Goal: Information Seeking & Learning: Learn about a topic

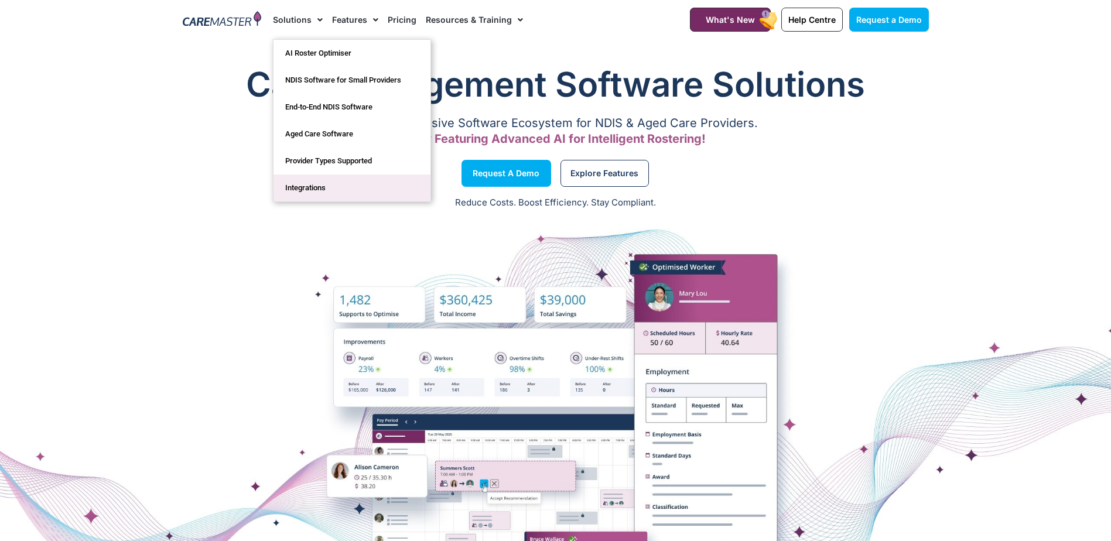
click at [300, 190] on link "Integrations" at bounding box center [352, 188] width 157 height 27
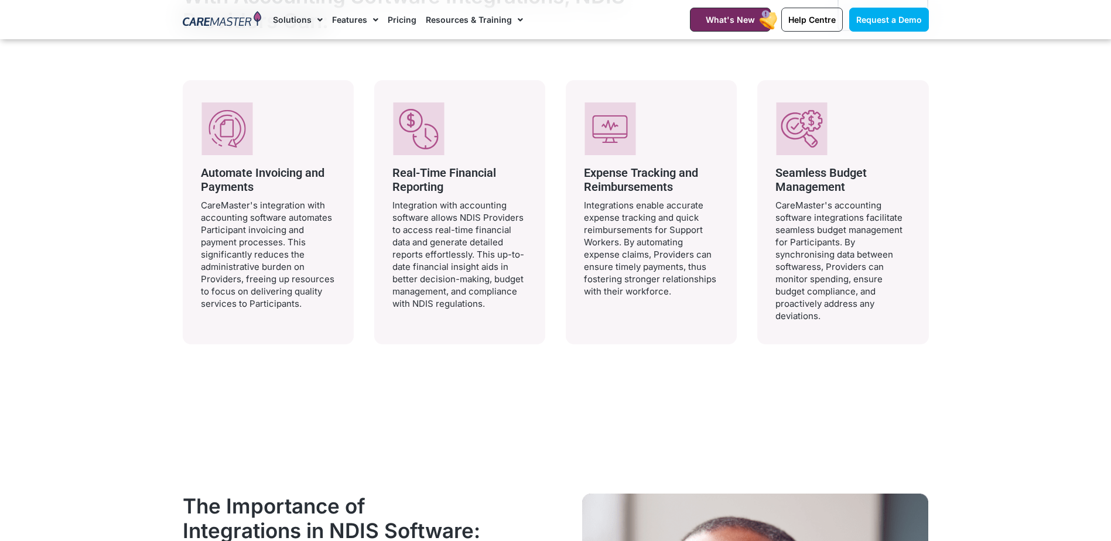
scroll to position [1347, 0]
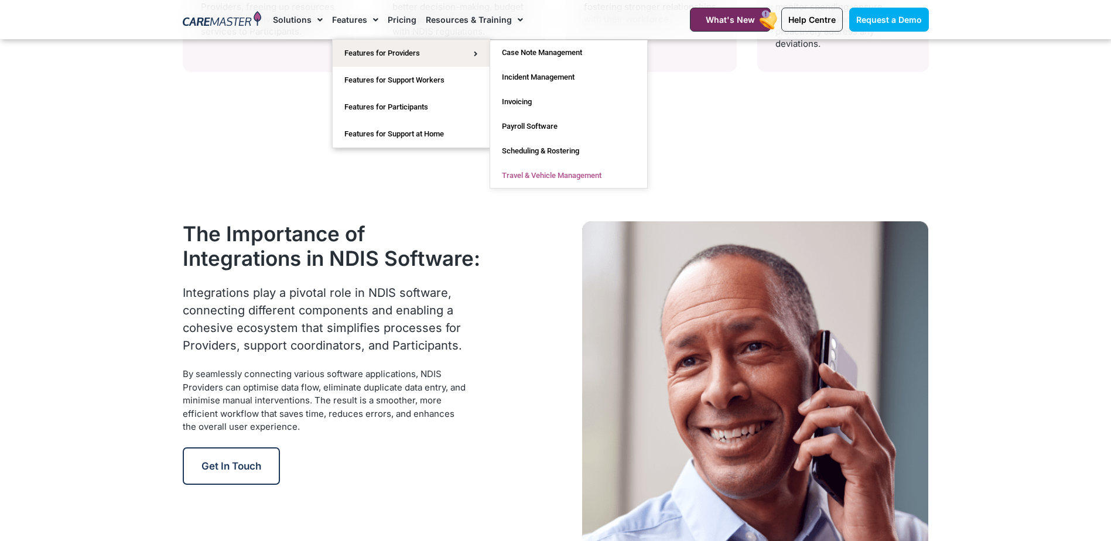
click at [563, 178] on link "Travel & Vehicle Management" at bounding box center [568, 175] width 157 height 25
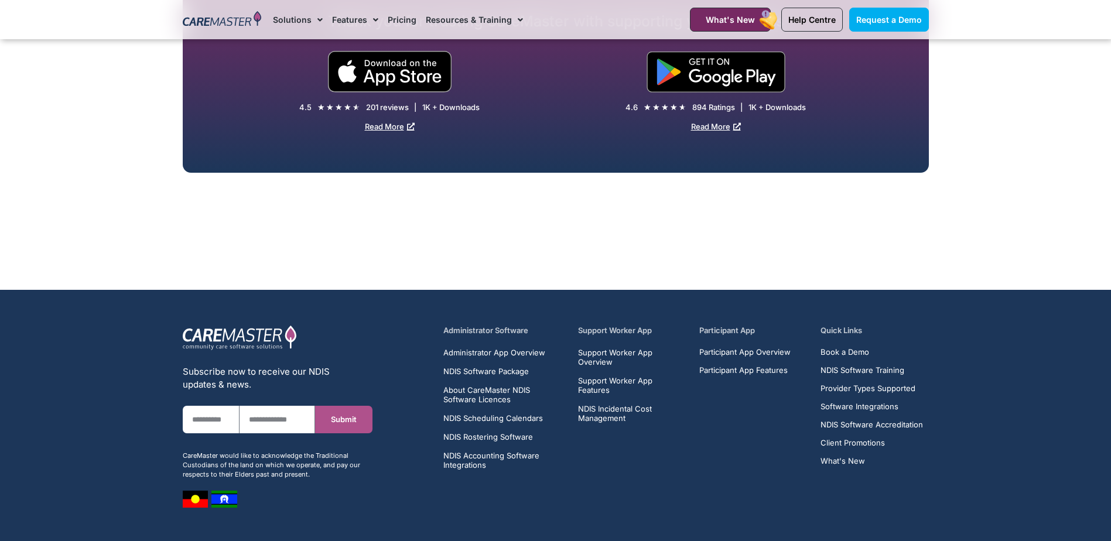
scroll to position [2865, 0]
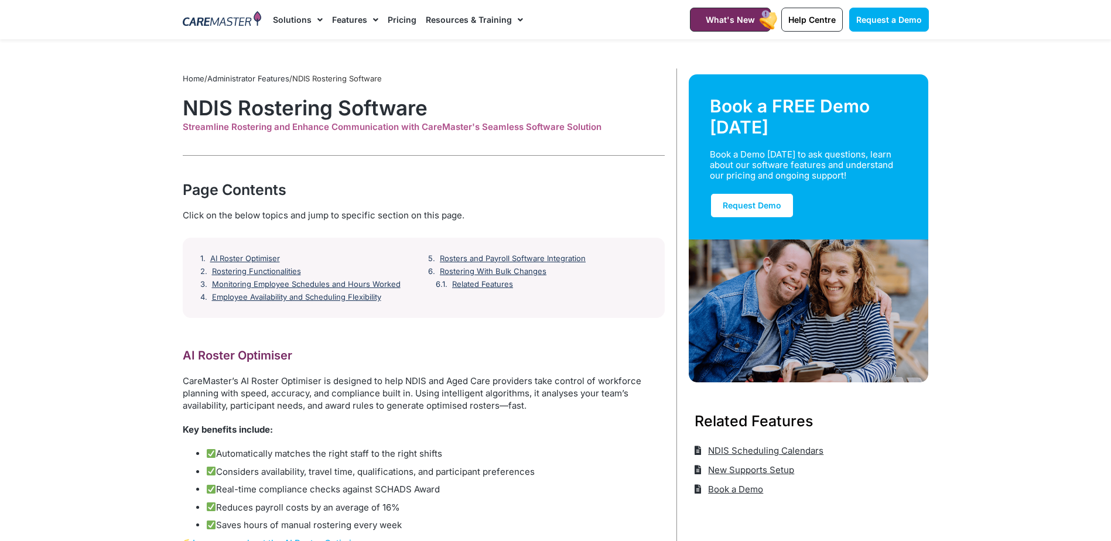
click at [391, 18] on link "Pricing" at bounding box center [402, 19] width 29 height 39
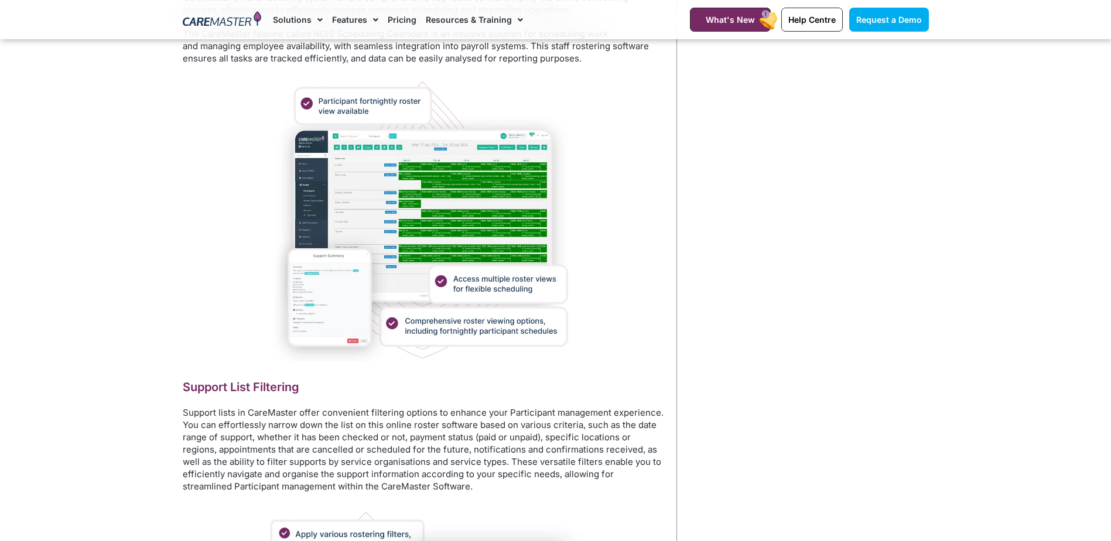
scroll to position [1816, 0]
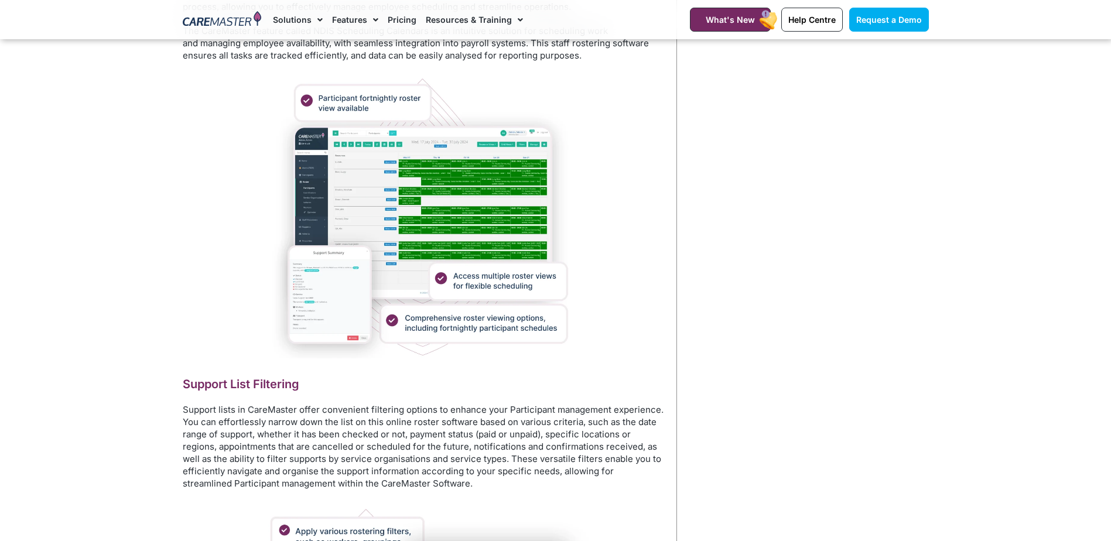
click at [488, 257] on img at bounding box center [423, 215] width 308 height 285
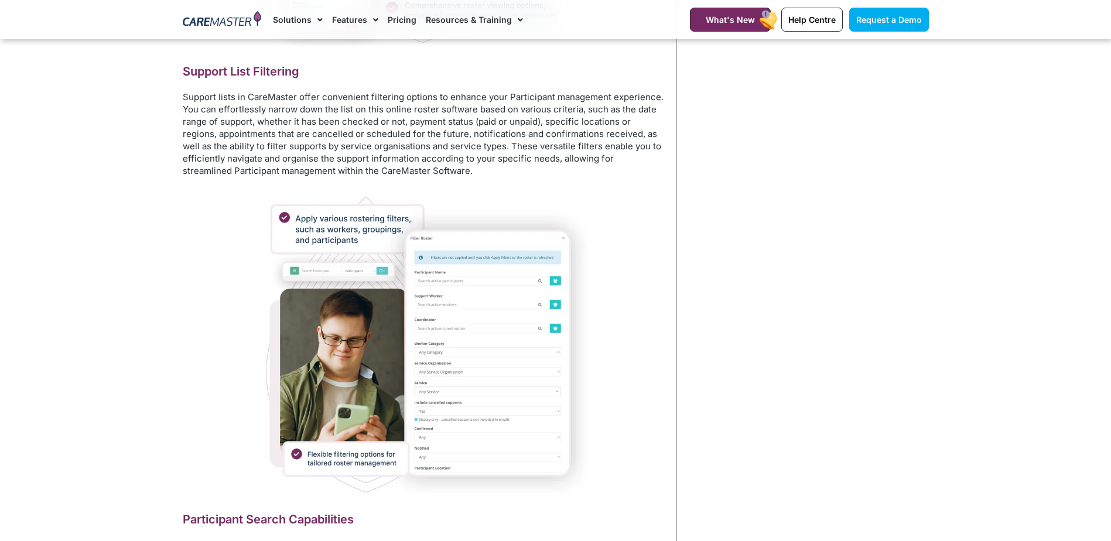
scroll to position [1991, 0]
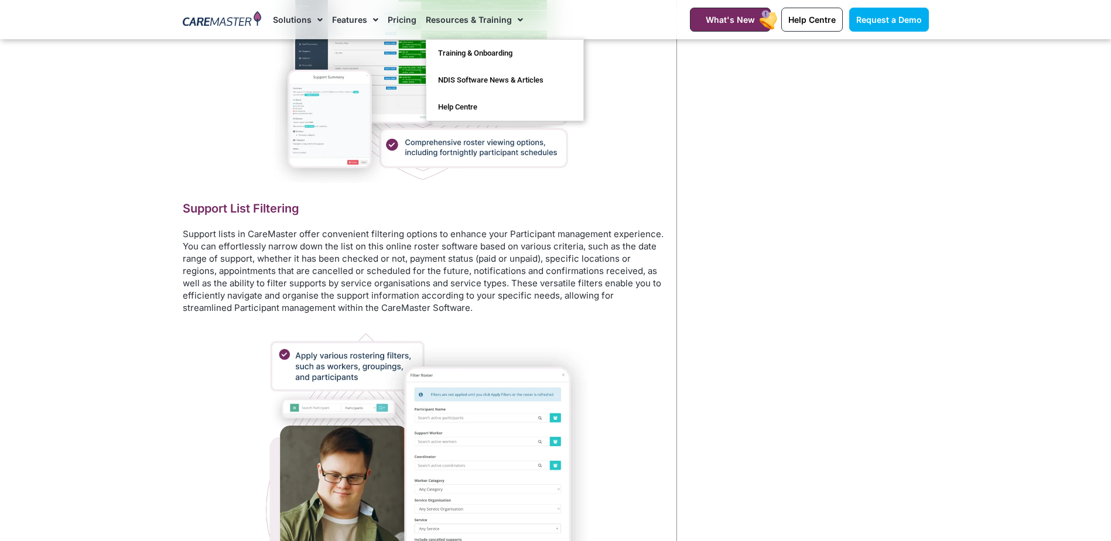
click at [467, 16] on link "Resources & Training" at bounding box center [474, 19] width 97 height 39
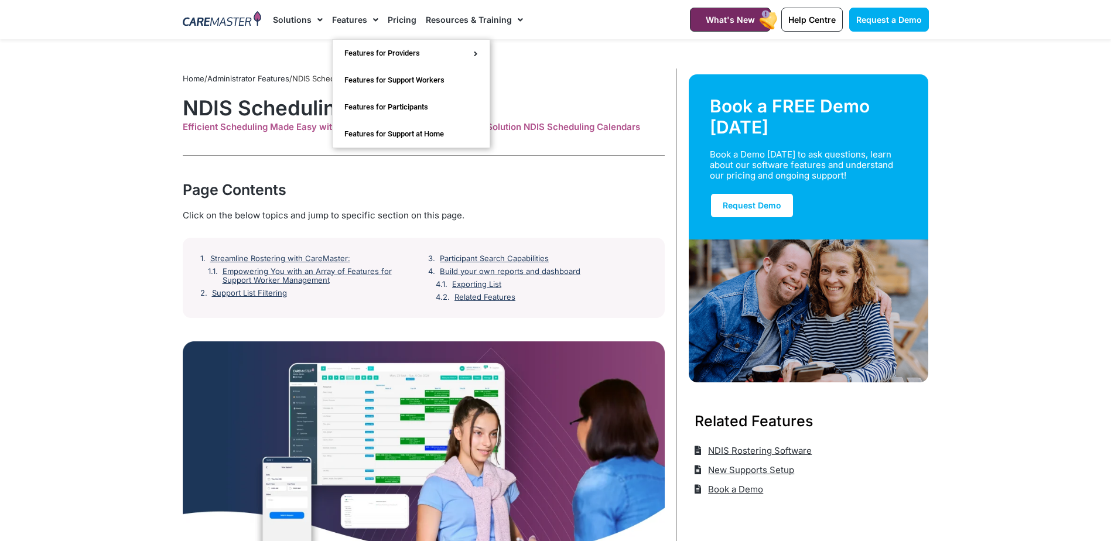
click at [363, 18] on link "Features" at bounding box center [355, 19] width 46 height 39
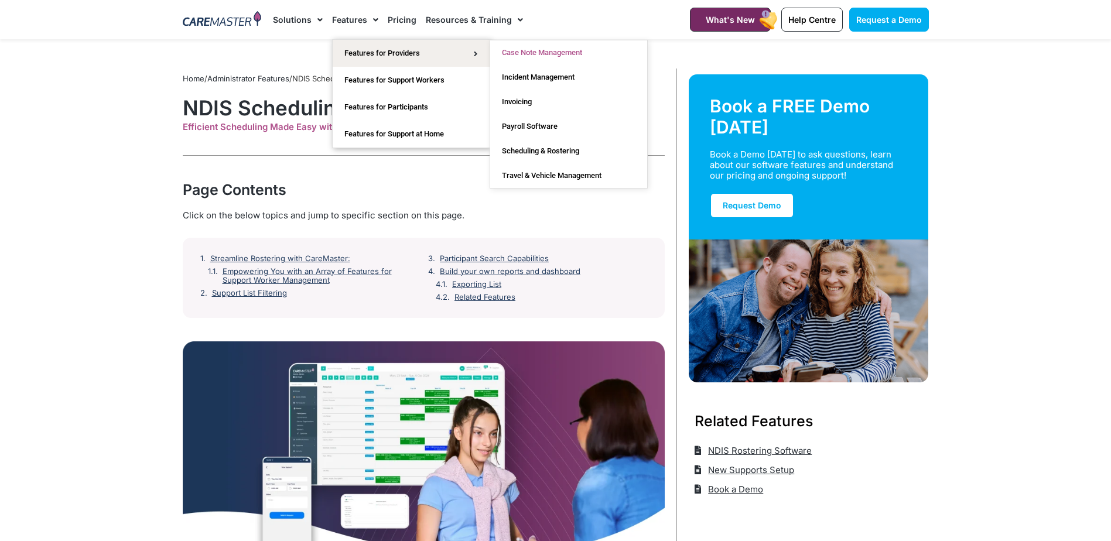
click at [565, 59] on link "Case Note Management" at bounding box center [568, 52] width 157 height 25
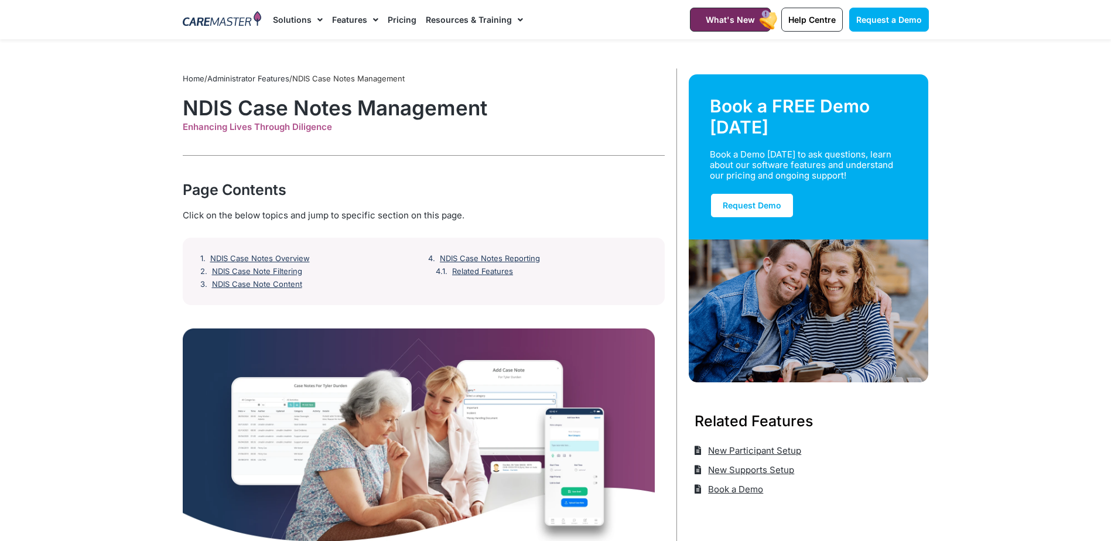
click at [357, 22] on link "Features" at bounding box center [355, 19] width 46 height 39
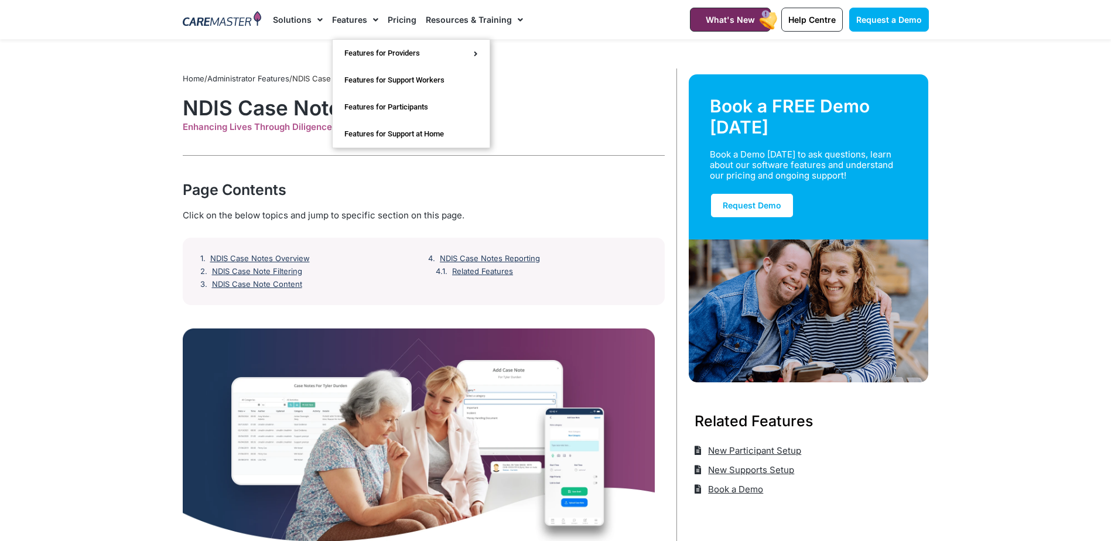
click at [352, 21] on link "Features" at bounding box center [355, 19] width 46 height 39
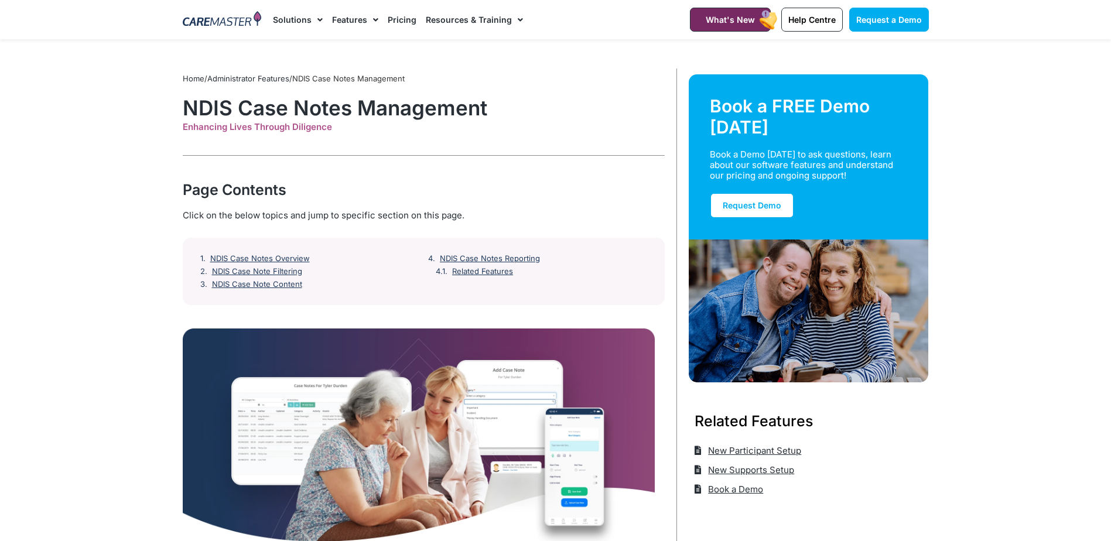
click at [352, 21] on link "Features" at bounding box center [355, 19] width 46 height 39
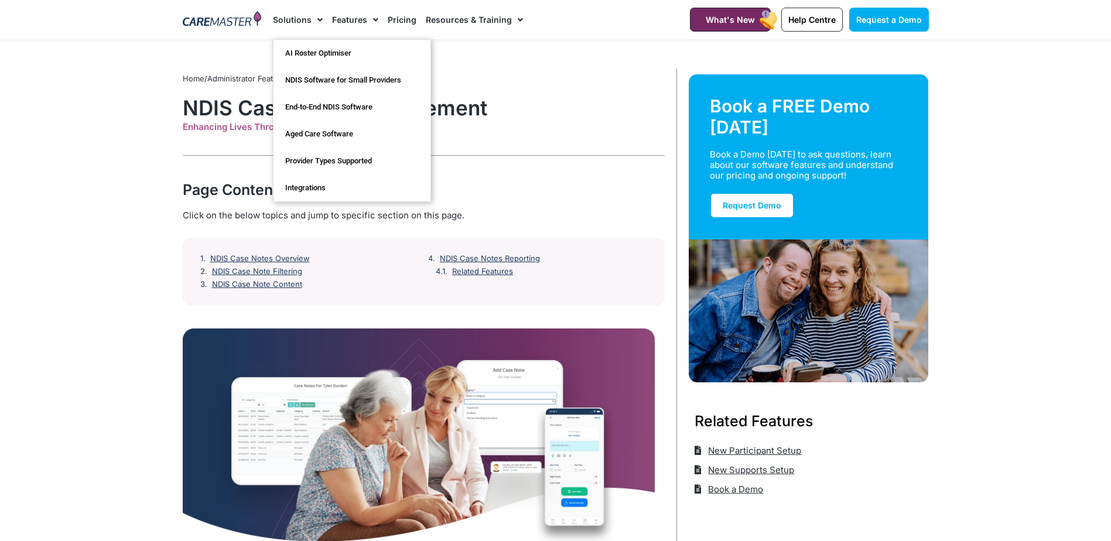
click at [306, 18] on link "Solutions" at bounding box center [298, 19] width 50 height 39
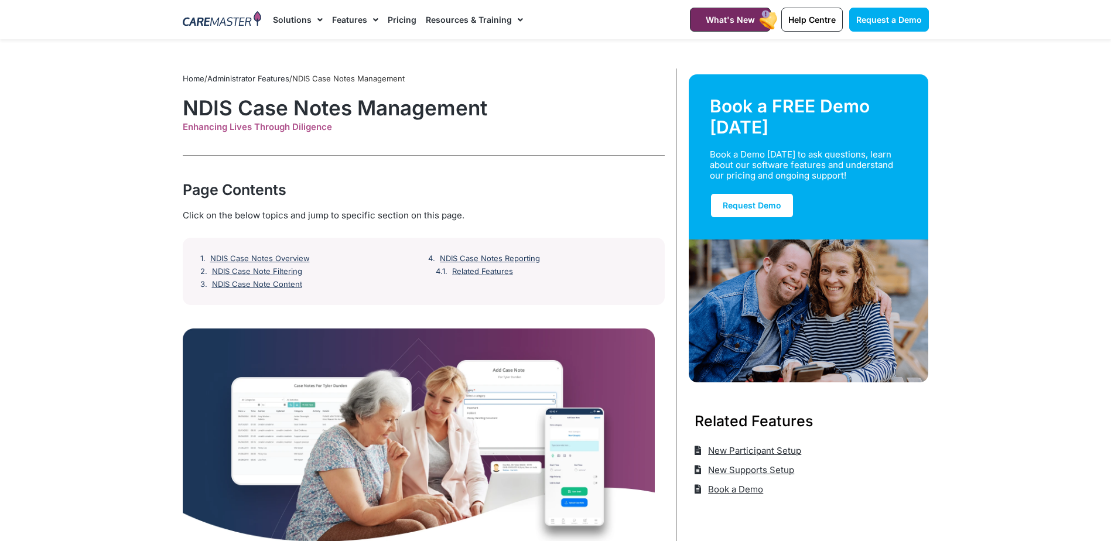
click at [308, 18] on link "Solutions" at bounding box center [298, 19] width 50 height 39
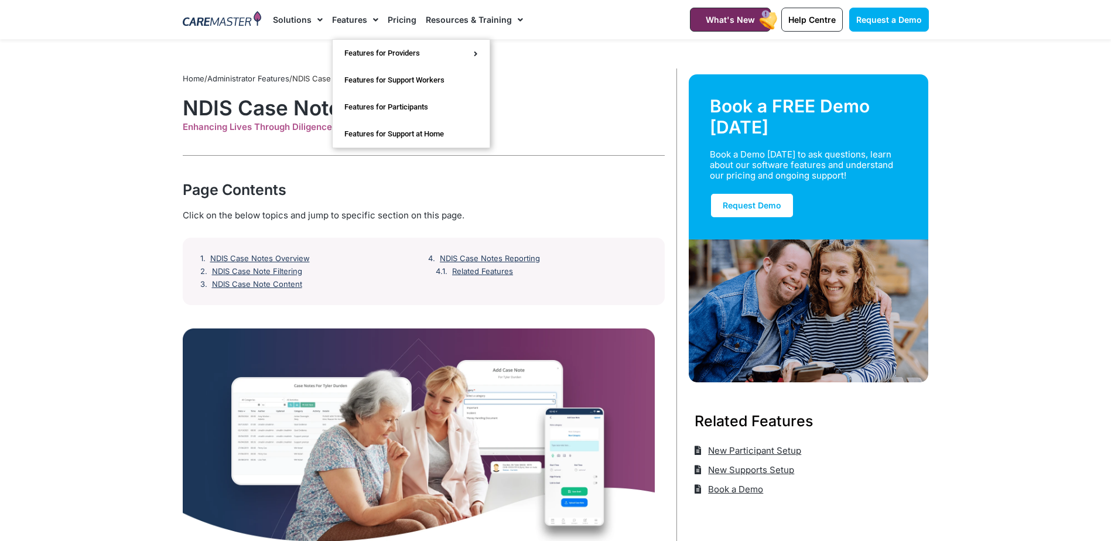
click at [360, 16] on link "Features" at bounding box center [355, 19] width 46 height 39
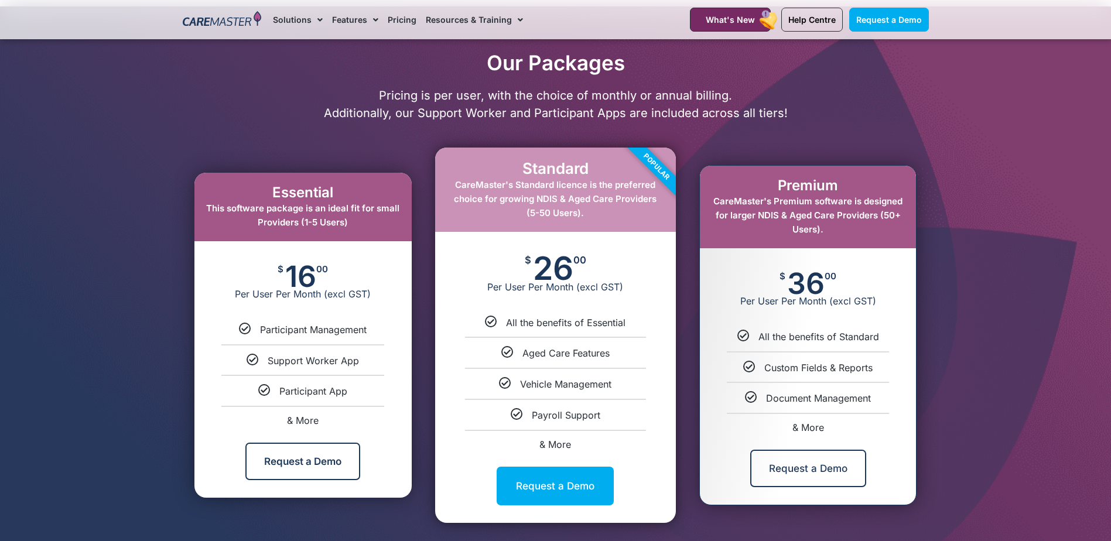
scroll to position [527, 0]
click at [801, 432] on span "& More" at bounding box center [808, 427] width 32 height 12
select select "***"
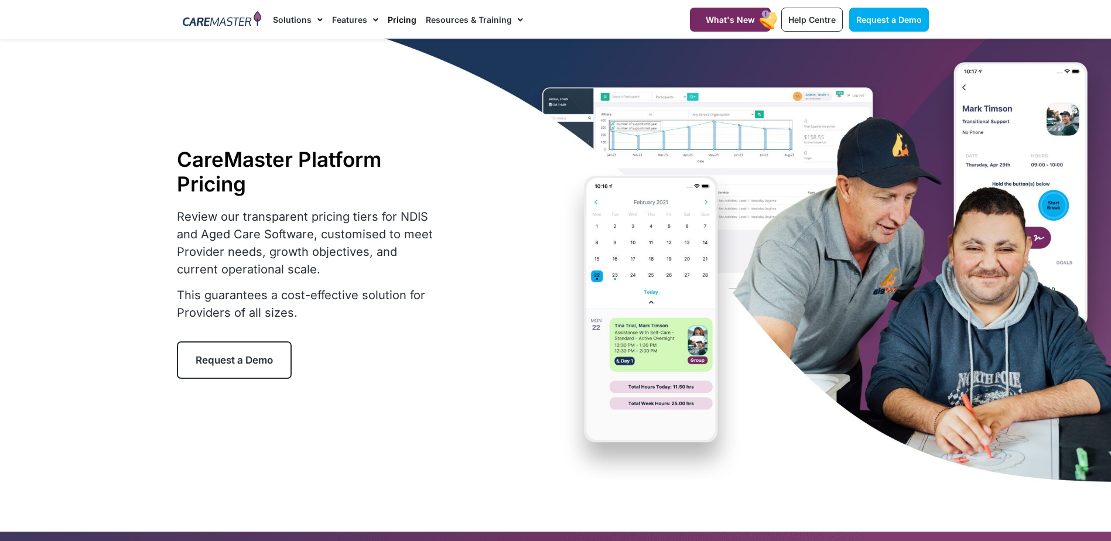
scroll to position [0, 0]
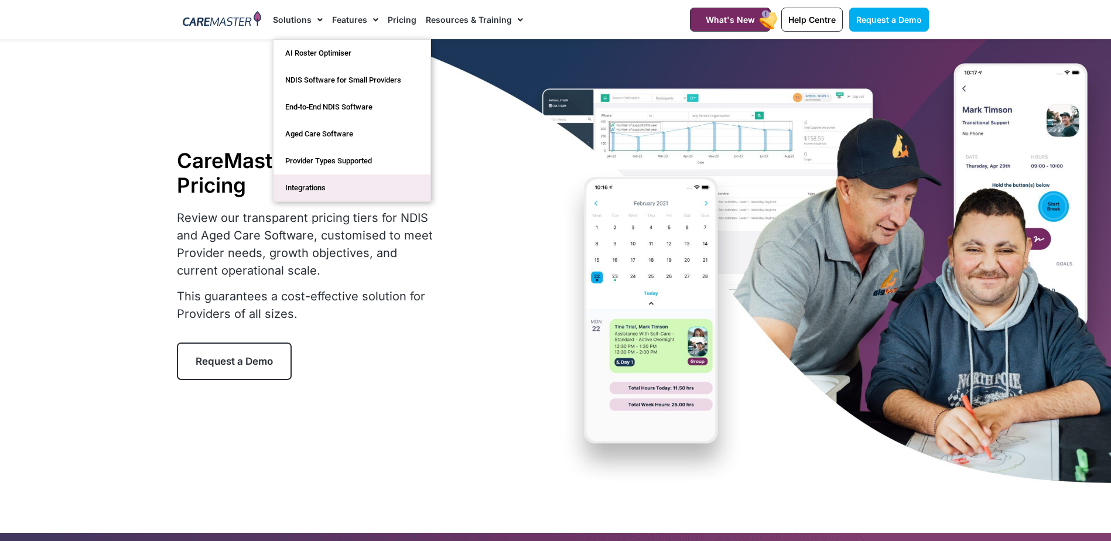
click at [334, 186] on link "Integrations" at bounding box center [352, 188] width 157 height 27
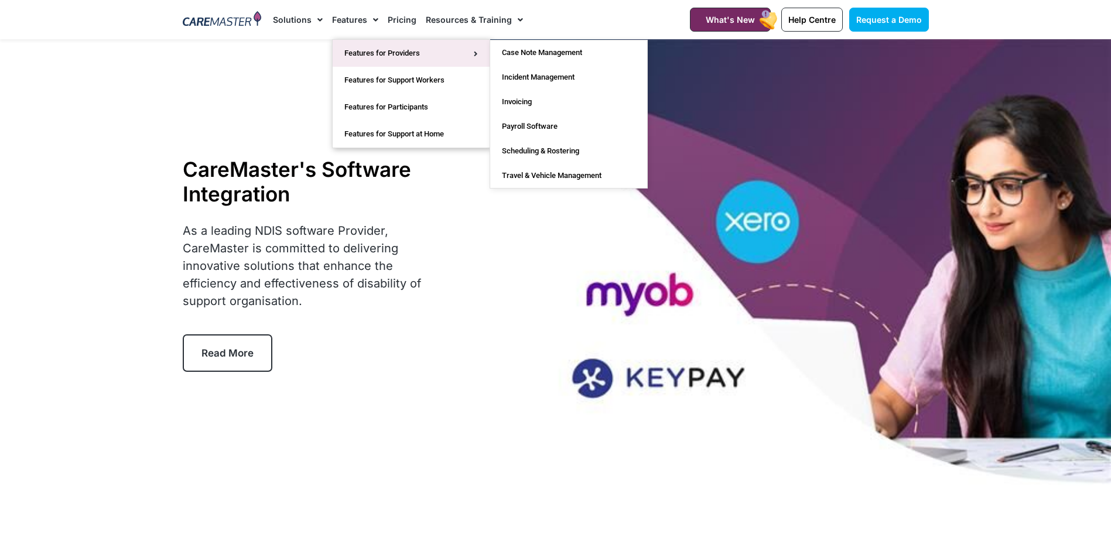
click at [426, 53] on link "Features for Providers" at bounding box center [411, 53] width 157 height 27
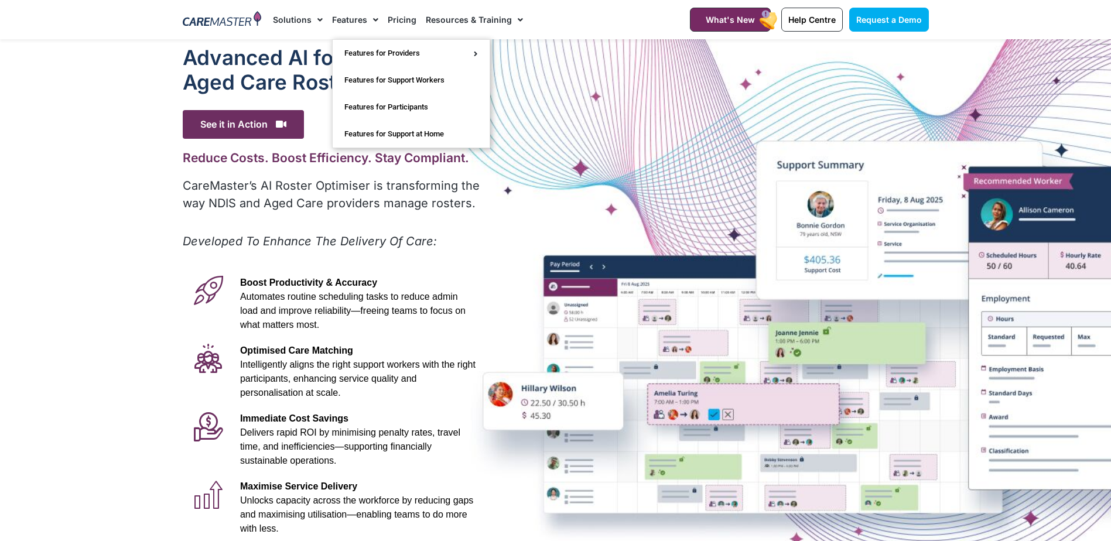
click at [337, 14] on link "Features" at bounding box center [355, 19] width 46 height 39
click at [223, 124] on span "See it in Action" at bounding box center [243, 124] width 121 height 29
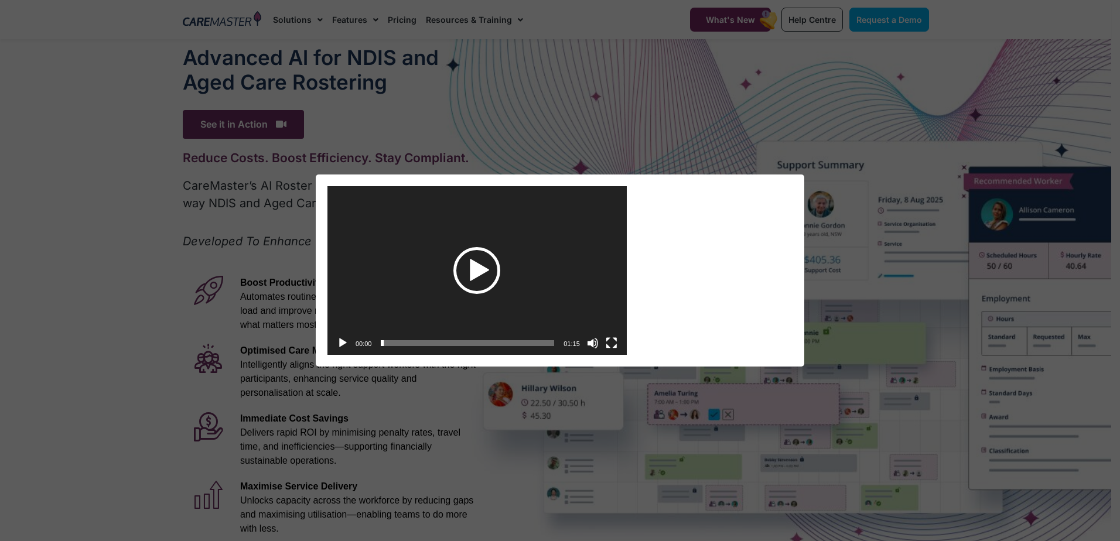
click at [468, 278] on div "Play" at bounding box center [476, 270] width 47 height 47
click at [613, 344] on button "Fullscreen" at bounding box center [612, 343] width 12 height 12
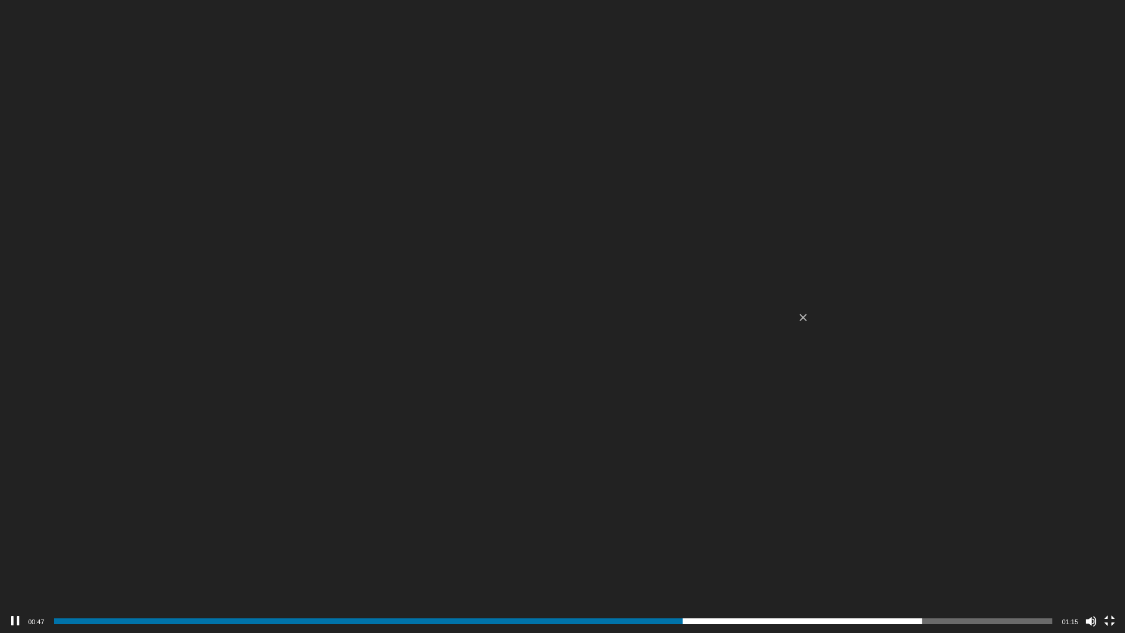
click at [500, 101] on video "https://caremaster.com.au/wp-content/uploads/2025/05/RO_screenshots_D4-web.mp4" at bounding box center [562, 316] width 1125 height 633
click at [668, 541] on span "00:46" at bounding box center [553, 621] width 999 height 6
click at [773, 419] on div "Video Player" at bounding box center [562, 316] width 1125 height 633
click at [685, 245] on video "https://caremaster.com.au/wp-content/uploads/2025/05/RO_screenshots_D4-web.mp4" at bounding box center [562, 316] width 1125 height 633
click at [771, 541] on span "00:53" at bounding box center [553, 621] width 999 height 6
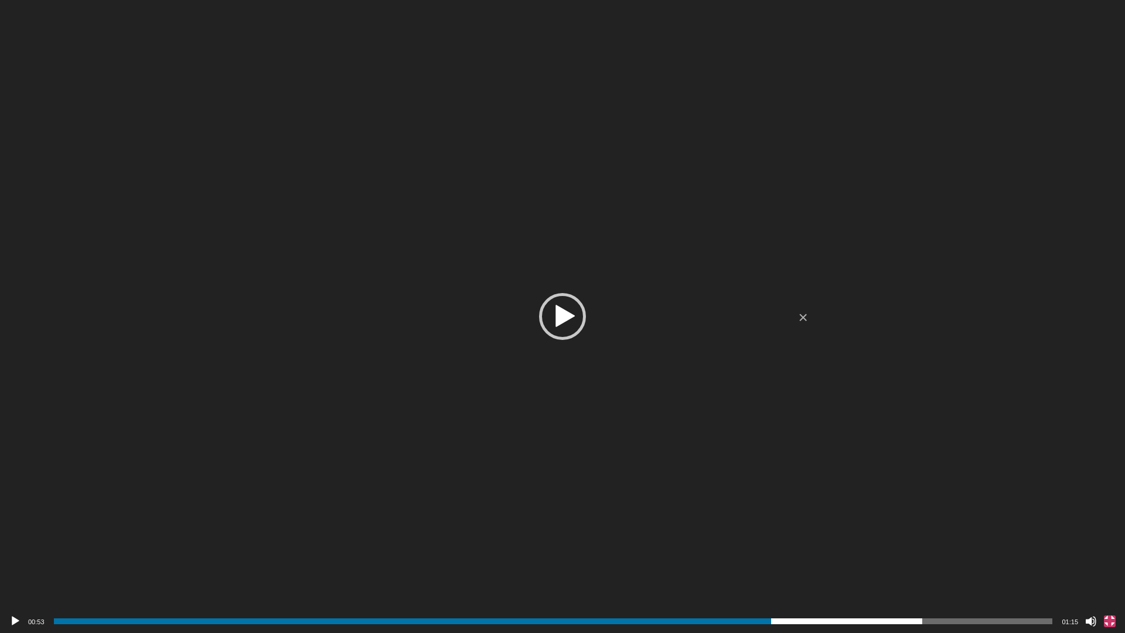
click at [1109, 541] on button "Fullscreen" at bounding box center [1110, 621] width 12 height 12
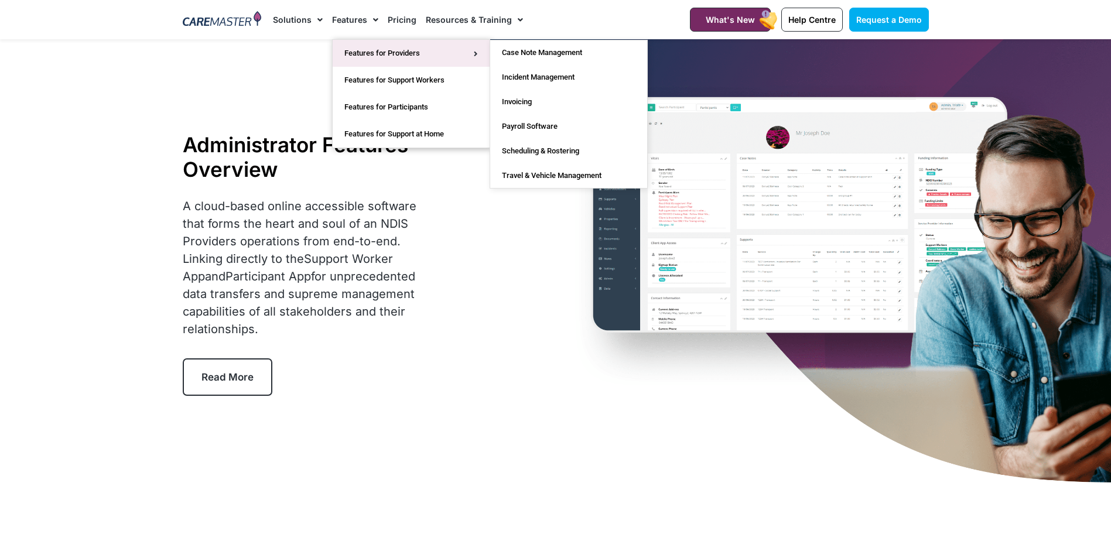
click at [368, 51] on link "Features for Providers" at bounding box center [411, 53] width 157 height 27
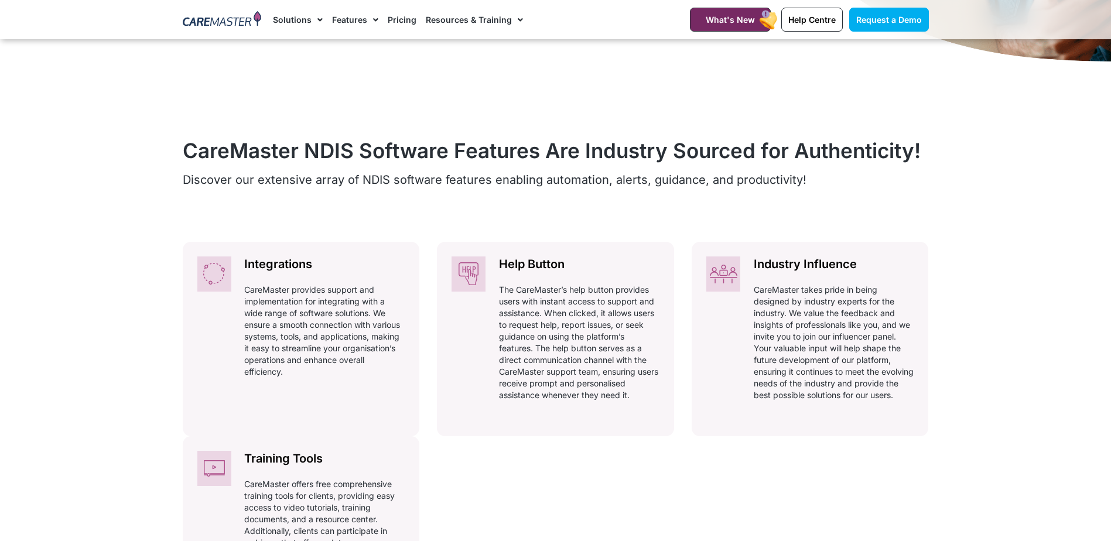
scroll to position [586, 0]
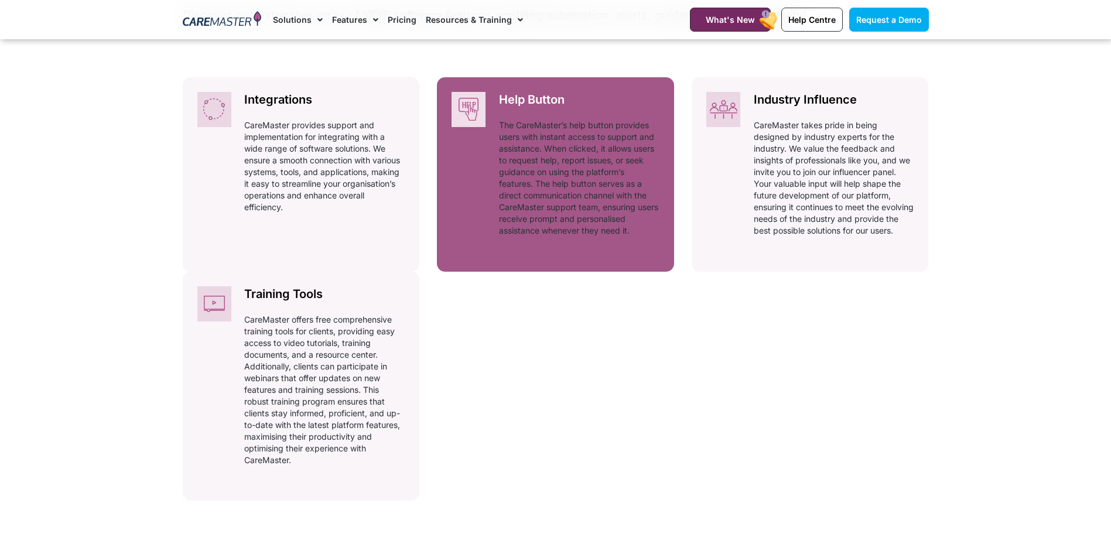
click at [573, 184] on p "The CareMaster’s help button provides users with instant access to support and …" at bounding box center [579, 177] width 160 height 117
